Goal: Navigation & Orientation: Find specific page/section

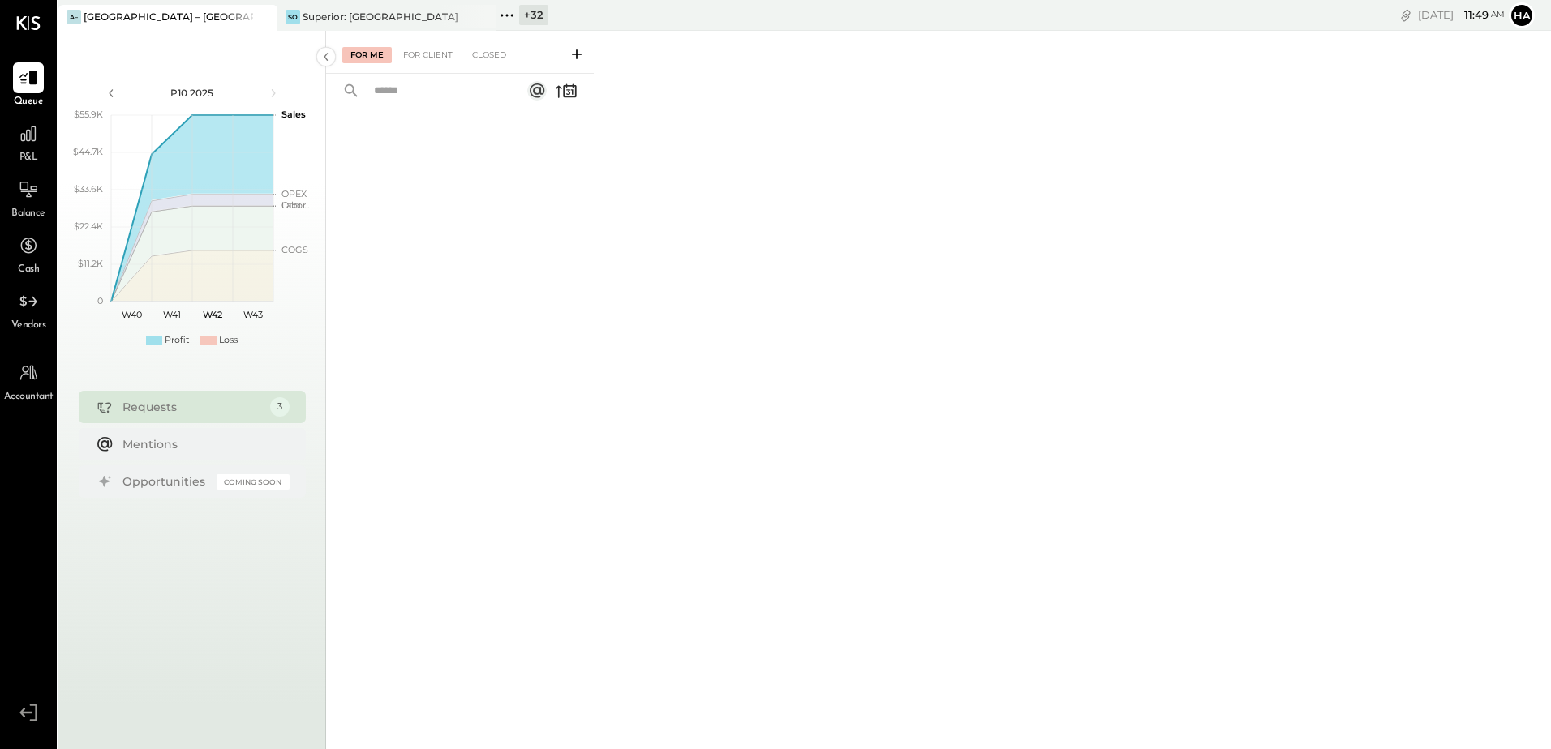
click at [269, 15] on icon at bounding box center [263, 16] width 20 height 19
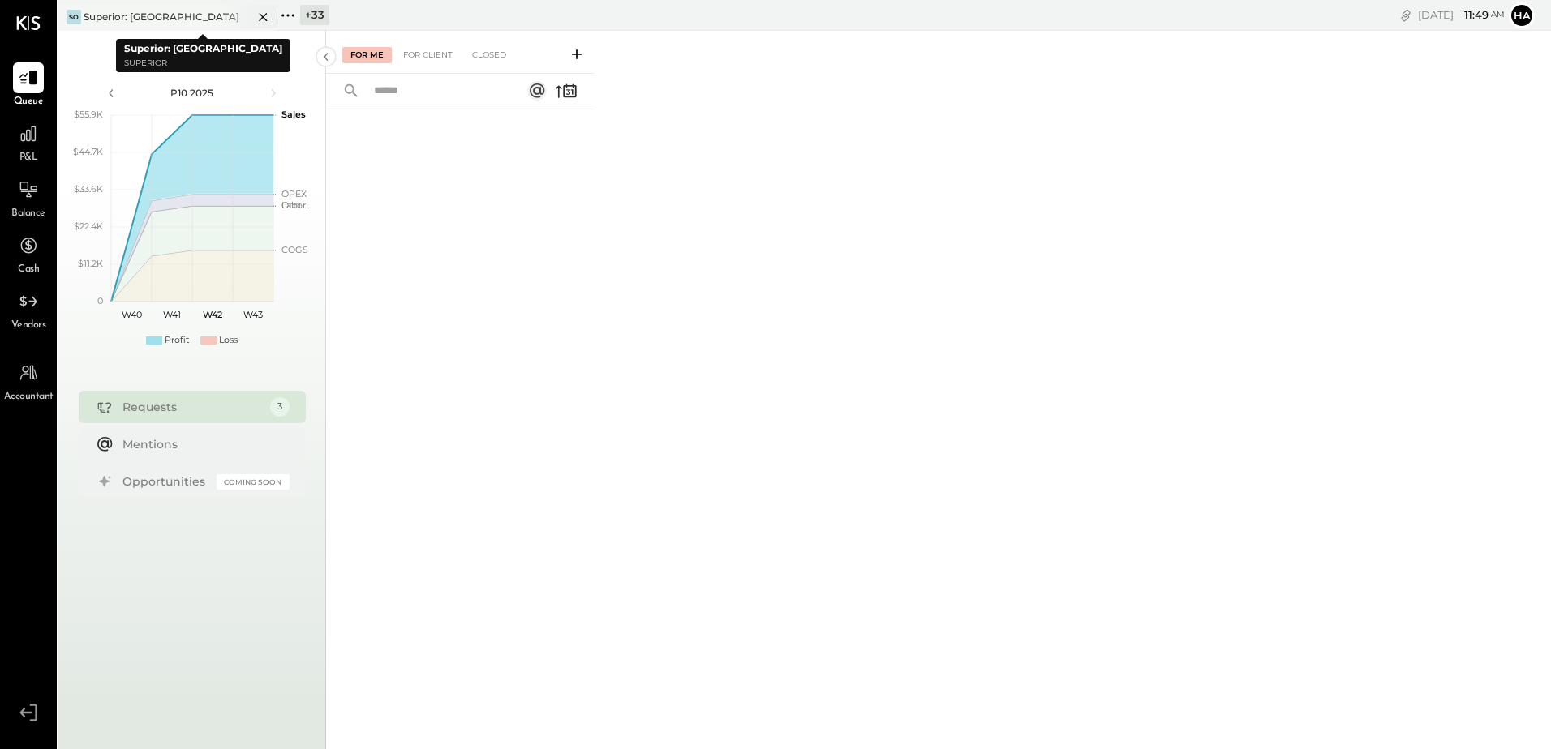
click at [110, 19] on div "Superior: [GEOGRAPHIC_DATA]" at bounding box center [162, 17] width 156 height 14
